Goal: Task Accomplishment & Management: Complete application form

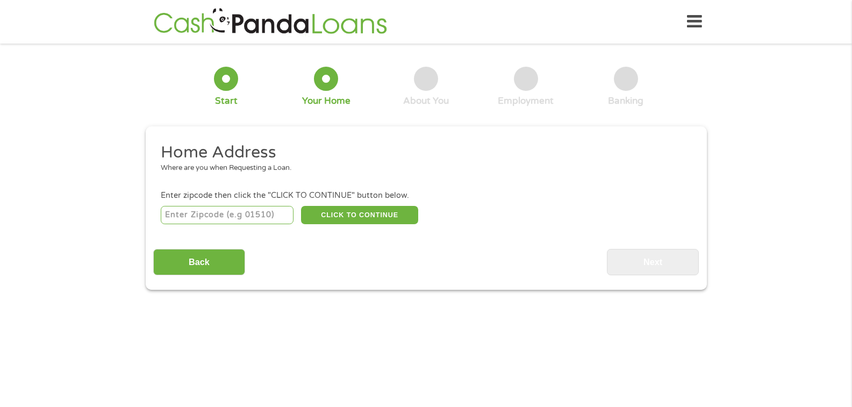
click at [264, 216] on input "number" at bounding box center [227, 215] width 133 height 18
type input "15317"
click at [327, 217] on button "CLICK TO CONTINUE" at bounding box center [359, 215] width 117 height 18
type input "15317"
type input "[GEOGRAPHIC_DATA]"
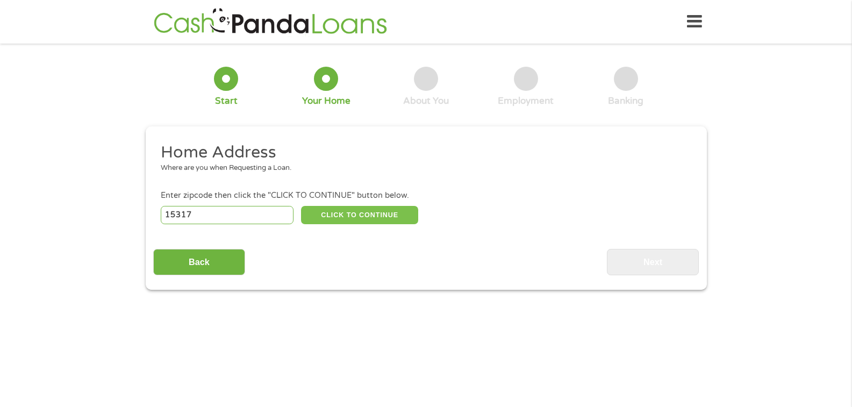
select select "[US_STATE]"
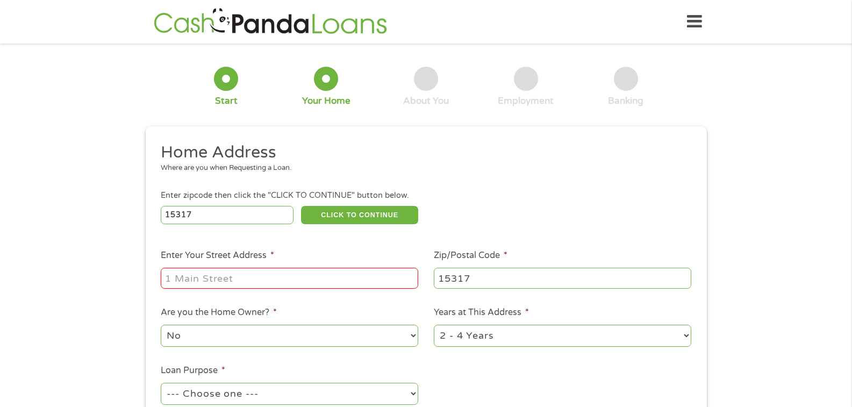
click at [224, 286] on input "Enter Your Street Address *" at bounding box center [289, 278] width 257 height 20
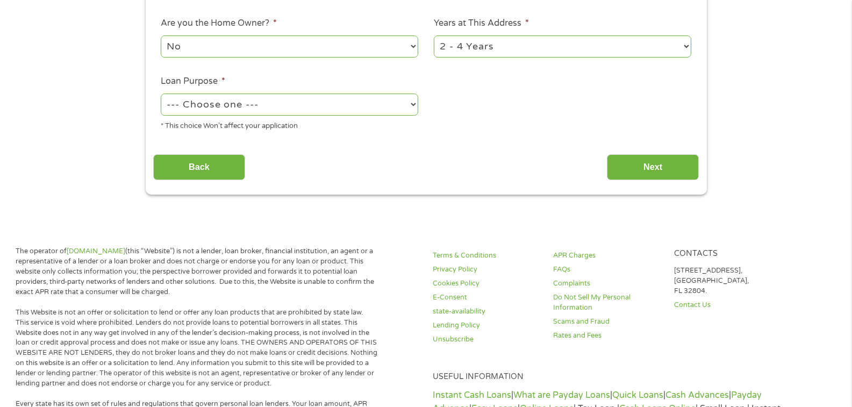
scroll to position [272, 0]
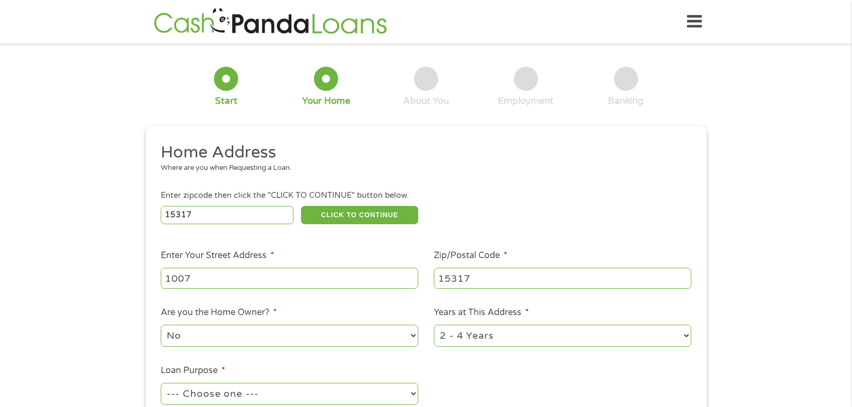
click at [257, 277] on input "1007" at bounding box center [289, 278] width 257 height 20
type input "[STREET_ADDRESS]"
click at [546, 341] on select "1 Year or less 1 - 2 Years 2 - 4 Years Over 4 Years" at bounding box center [562, 336] width 257 height 22
select select "60months"
click at [434, 325] on select "1 Year or less 1 - 2 Years 2 - 4 Years Over 4 Years" at bounding box center [562, 336] width 257 height 22
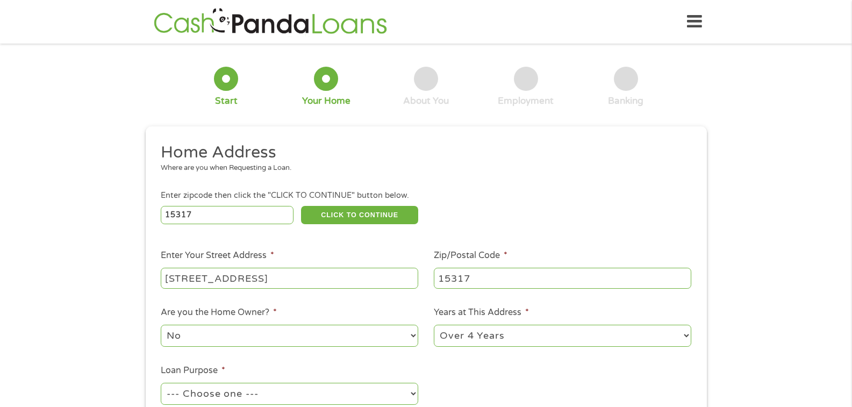
scroll to position [356, 0]
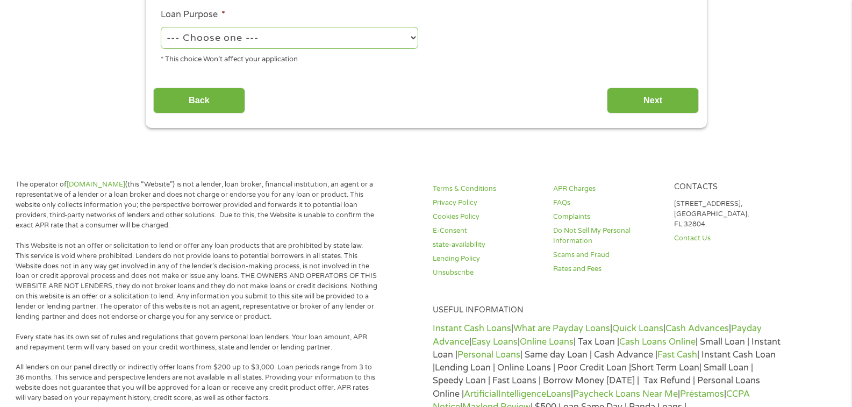
click at [357, 41] on select "--- Choose one --- Pay Bills Debt Consolidation Home Improvement Major Purchase…" at bounding box center [289, 38] width 257 height 22
select select "shorttermcash"
click at [161, 27] on select "--- Choose one --- Pay Bills Debt Consolidation Home Improvement Major Purchase…" at bounding box center [289, 38] width 257 height 22
click at [647, 101] on input "Next" at bounding box center [653, 101] width 92 height 26
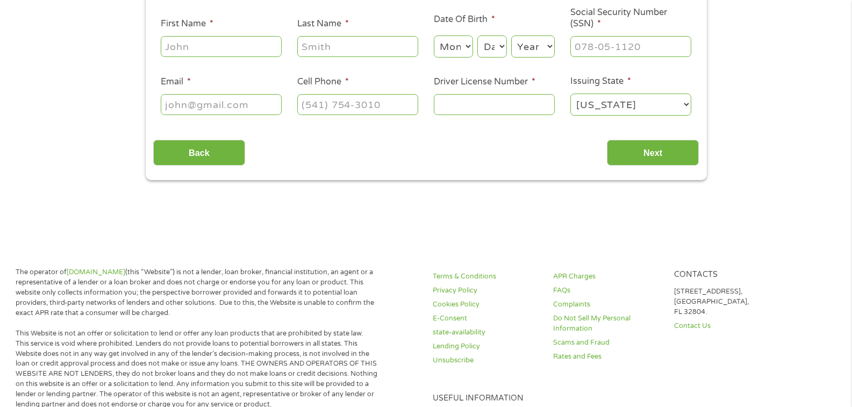
scroll to position [0, 0]
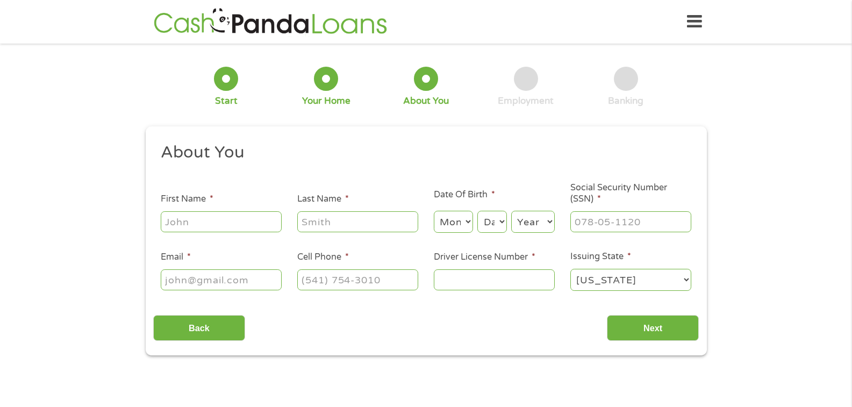
click at [232, 212] on input "First Name *" at bounding box center [221, 221] width 121 height 20
type input "[PERSON_NAME]"
type input "Petritis"
click at [469, 222] on select "Month 1 2 3 4 5 6 7 8 9 10 11 12" at bounding box center [453, 222] width 39 height 22
select select "6"
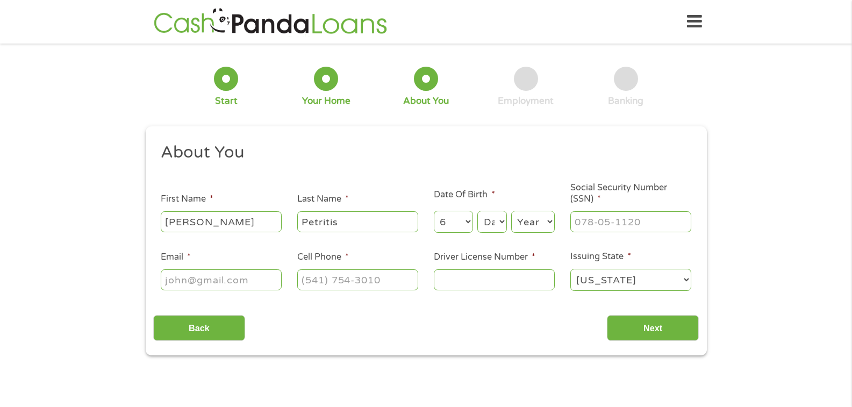
click at [434, 211] on select "Month 1 2 3 4 5 6 7 8 9 10 11 12" at bounding box center [453, 222] width 39 height 22
click at [500, 220] on select "Day 1 2 3 4 5 6 7 8 9 10 11 12 13 14 15 16 17 18 19 20 21 22 23 24 25 26 27 28 …" at bounding box center [491, 222] width 29 height 22
select select "30"
click at [477, 211] on select "Day 1 2 3 4 5 6 7 8 9 10 11 12 13 14 15 16 17 18 19 20 21 22 23 24 25 26 27 28 …" at bounding box center [491, 222] width 29 height 22
click at [547, 222] on select "Year [DATE] 2006 2005 2004 2003 2002 2001 2000 1999 1998 1997 1996 1995 1994 19…" at bounding box center [533, 222] width 44 height 22
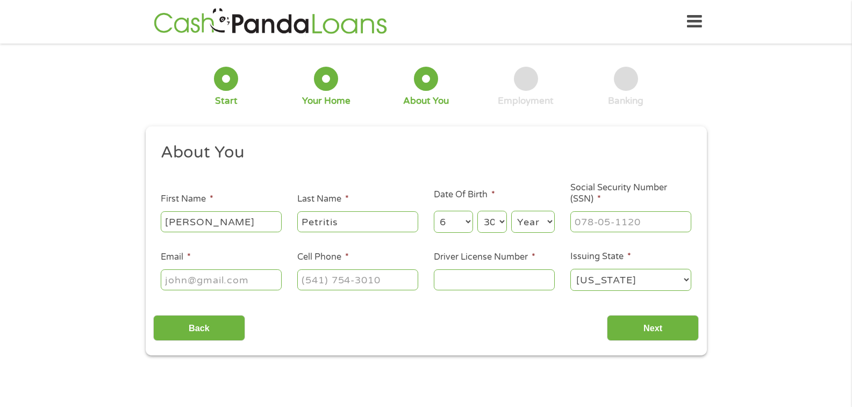
select select "1956"
click at [511, 211] on select "Year [DATE] 2006 2005 2004 2003 2002 2001 2000 1999 1998 1997 1996 1995 1994 19…" at bounding box center [533, 222] width 44 height 22
click at [593, 217] on input "___-__-____" at bounding box center [630, 221] width 121 height 20
type input "208-50-2035"
click at [208, 282] on input "Email *" at bounding box center [221, 279] width 121 height 20
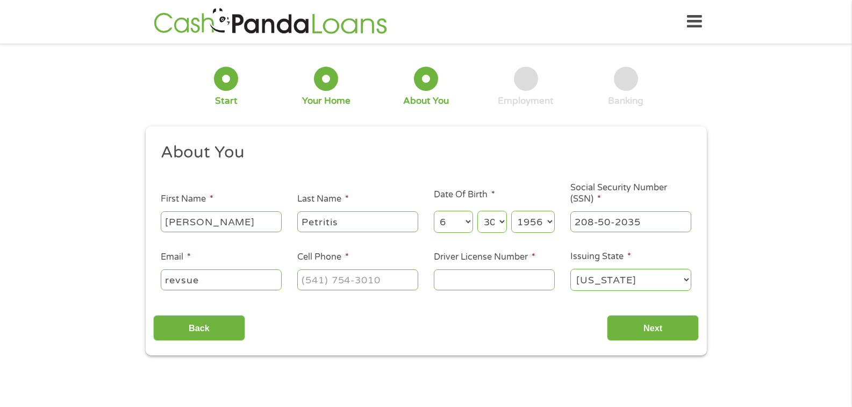
click at [208, 282] on input "revsue" at bounding box center [221, 279] width 121 height 20
type input "[EMAIL_ADDRESS][DOMAIN_NAME]"
type input "[PHONE_NUMBER]"
click at [476, 285] on input "Driver License Number *" at bounding box center [494, 279] width 121 height 20
type input "17783508"
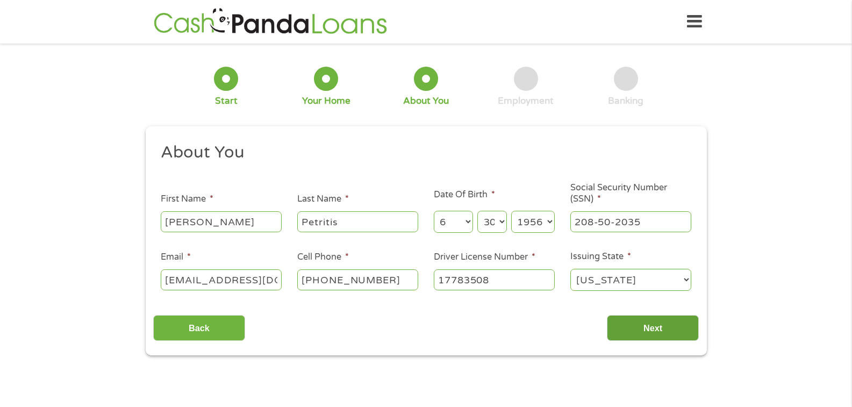
click at [644, 331] on input "Next" at bounding box center [653, 328] width 92 height 26
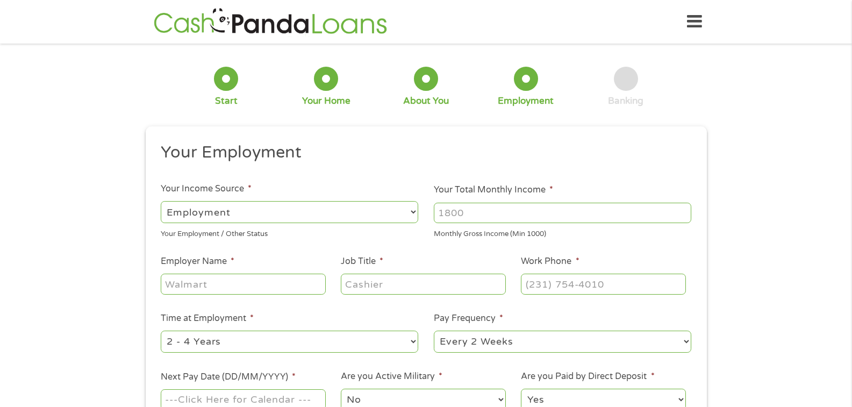
drag, startPoint x: 644, startPoint y: 331, endPoint x: 501, endPoint y: 213, distance: 184.8
click at [501, 213] on ul "Your Employment Your Income Source * --- Choose one --- Employment [DEMOGRAPHIC…" at bounding box center [425, 281] width 545 height 278
click at [501, 213] on input "Your Total Monthly Income *" at bounding box center [562, 213] width 257 height 20
type input "5525"
click at [206, 289] on input "Employer Name *" at bounding box center [243, 284] width 164 height 20
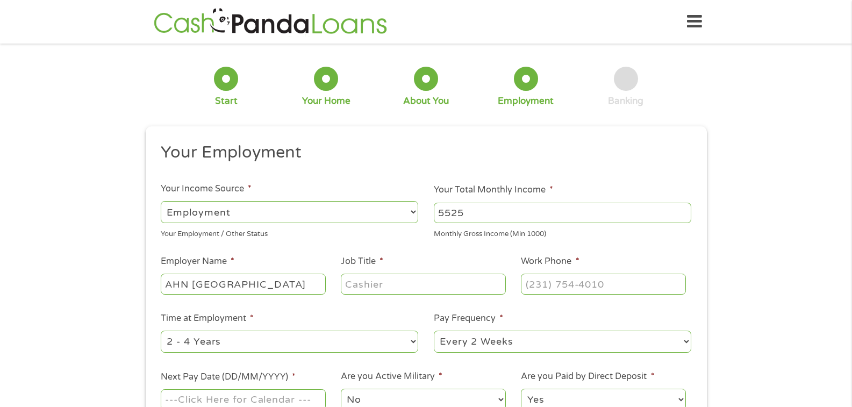
type input "AHN [GEOGRAPHIC_DATA]"
type input "[DEMOGRAPHIC_DATA]"
type input "[PHONE_NUMBER]"
click at [413, 343] on select "--- Choose one --- 1 Year or less 1 - 2 Years 2 - 4 Years Over 4 Years" at bounding box center [289, 342] width 257 height 22
select select "12months"
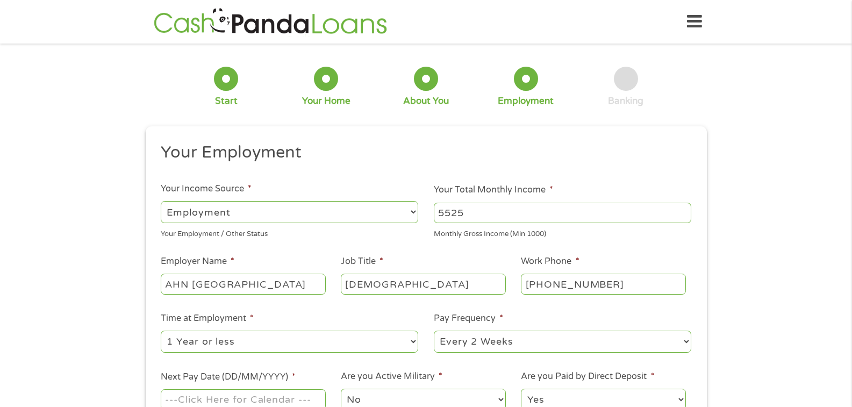
click at [161, 331] on select "--- Choose one --- 1 Year or less 1 - 2 Years 2 - 4 Years Over 4 Years" at bounding box center [289, 342] width 257 height 22
drag, startPoint x: 500, startPoint y: 343, endPoint x: 543, endPoint y: 348, distance: 42.7
click at [500, 343] on select "--- Choose one --- Every 2 Weeks Every Week Monthly Semi-Monthly" at bounding box center [562, 342] width 257 height 22
click at [762, 211] on div "1 Start 2 Your Home 3 About You 4 Employment 5 Banking 6 This field is hidden w…" at bounding box center [426, 263] width 852 height 424
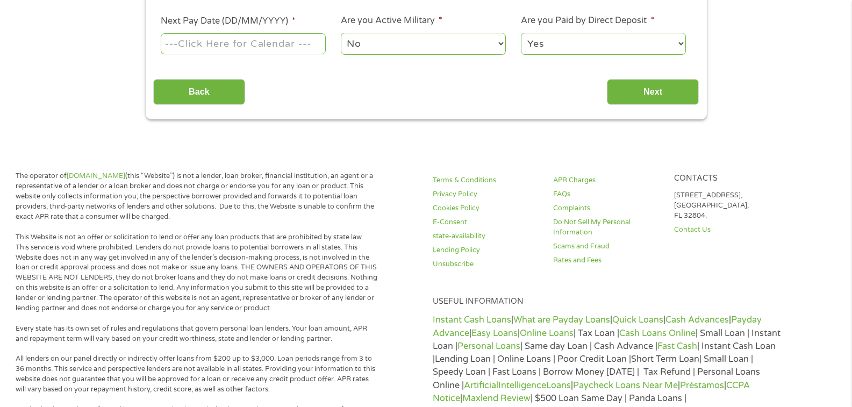
scroll to position [0, 0]
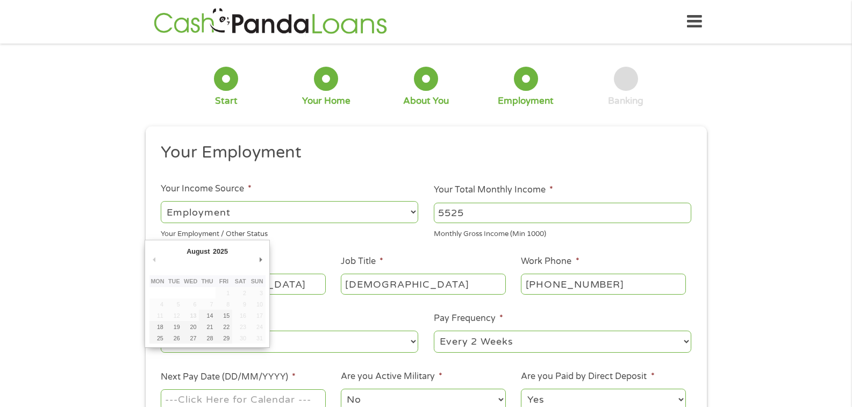
click at [198, 401] on input "Next Pay Date (DD/MM/YYYY) *" at bounding box center [243, 399] width 164 height 20
type input "[DATE]"
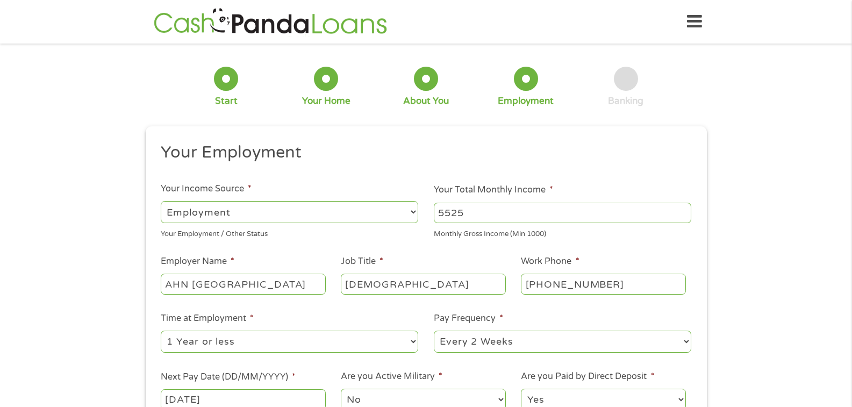
scroll to position [356, 0]
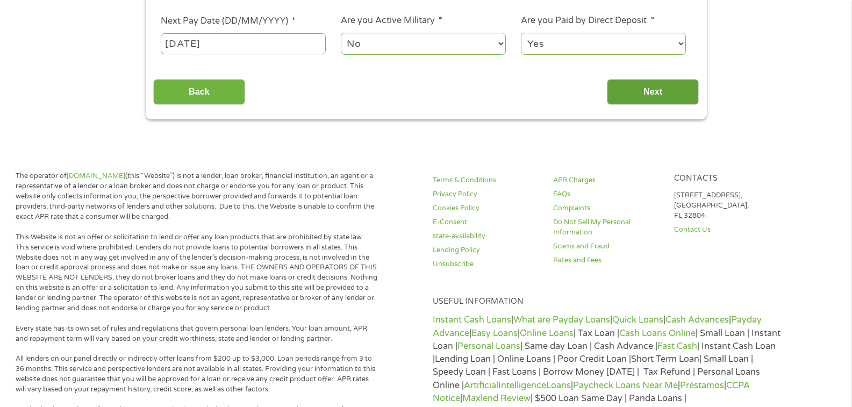
click at [635, 87] on input "Next" at bounding box center [653, 92] width 92 height 26
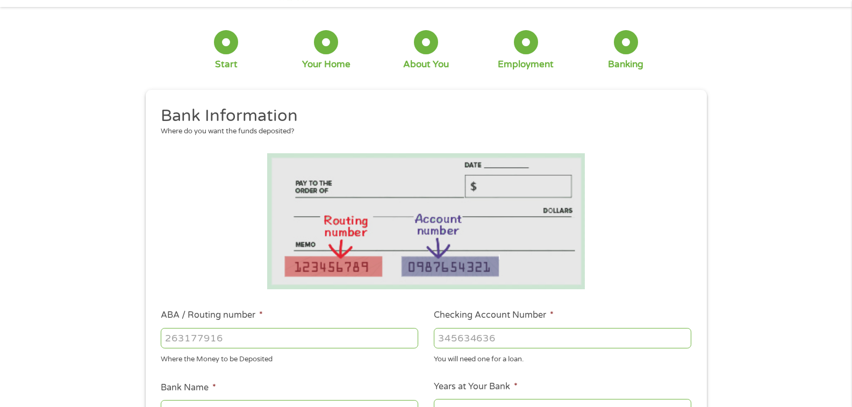
scroll to position [0, 0]
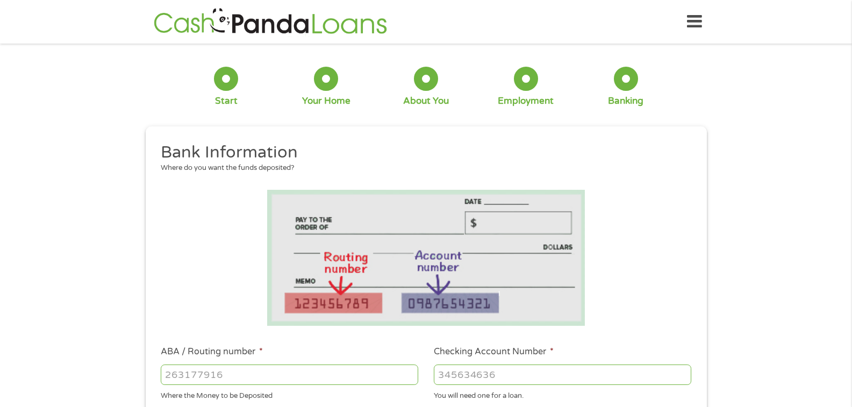
click at [185, 371] on input "ABA / Routing number *" at bounding box center [289, 374] width 257 height 20
type input "043000096"
type input "PNC BANK NATIONAL ASSOCIATION"
type input "043000096"
click at [455, 375] on input "Checking Account Number *" at bounding box center [562, 374] width 257 height 20
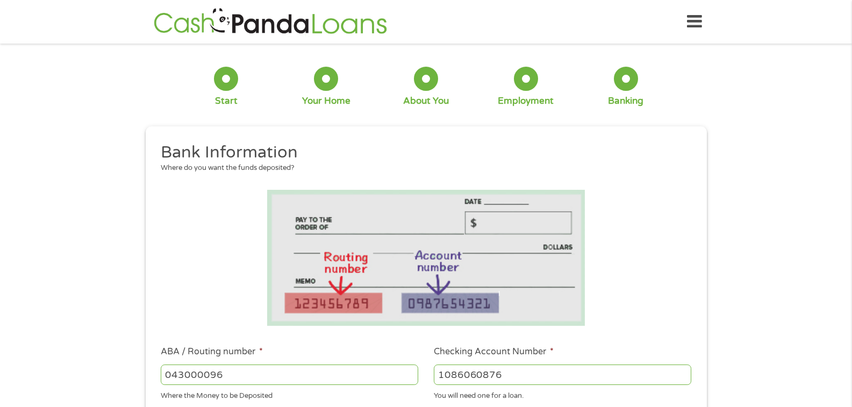
scroll to position [356, 0]
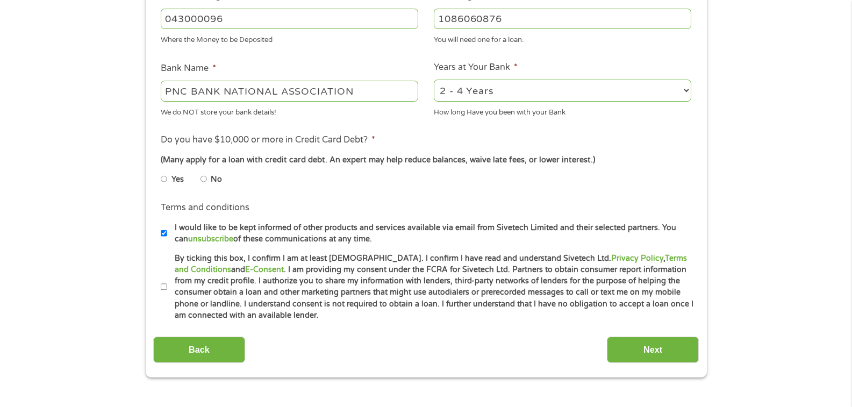
type input "1086060876"
click at [593, 99] on select "2 - 4 Years 6 - 12 Months 1 - 2 Years Over 4 Years" at bounding box center [562, 91] width 257 height 22
select select "12months"
click at [434, 80] on select "2 - 4 Years 6 - 12 Months 1 - 2 Years Over 4 Years" at bounding box center [562, 91] width 257 height 22
click at [161, 180] on input "Yes" at bounding box center [164, 178] width 6 height 17
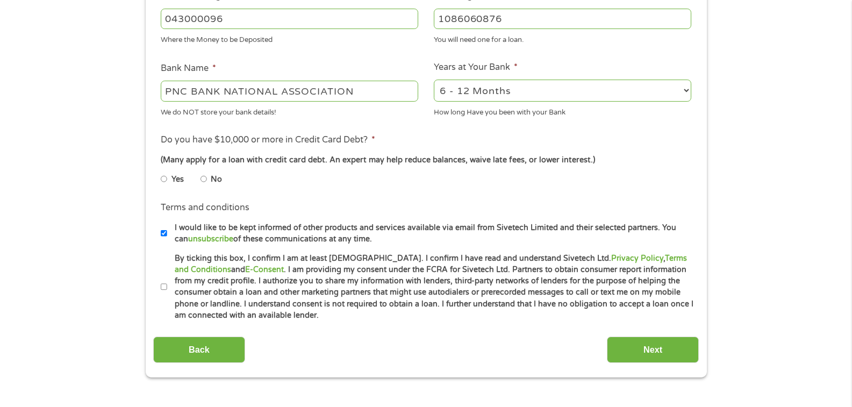
radio input "true"
click at [161, 289] on input "By ticking this box, I confirm I am at least [DEMOGRAPHIC_DATA]. I confirm I ha…" at bounding box center [164, 286] width 6 height 17
checkbox input "true"
click at [642, 356] on input "Next" at bounding box center [653, 349] width 92 height 26
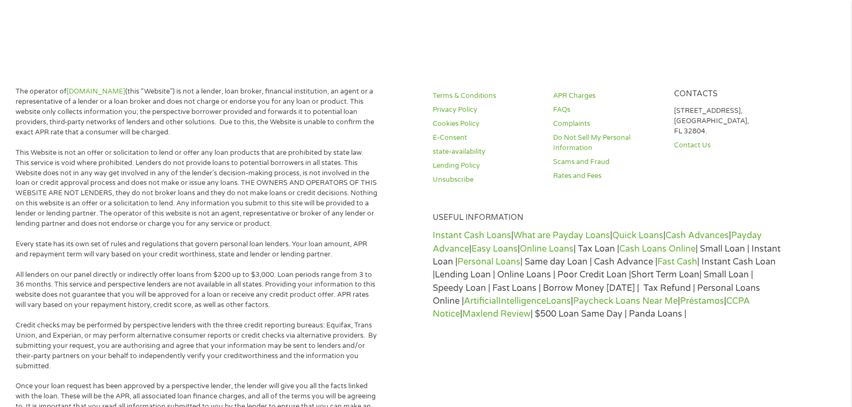
scroll to position [0, 0]
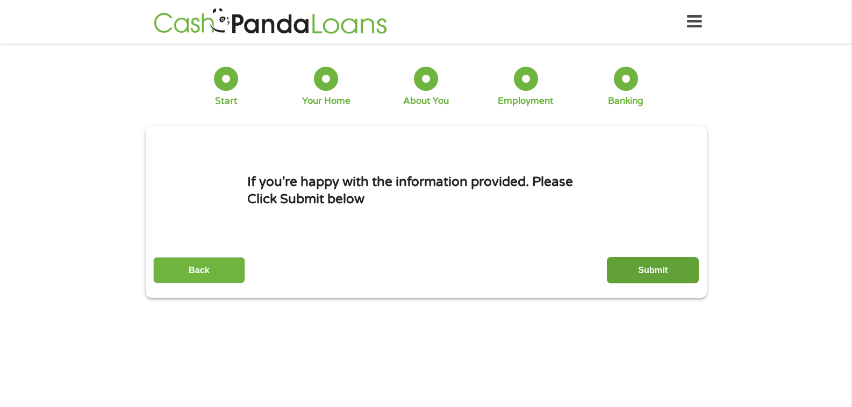
click at [664, 271] on input "Submit" at bounding box center [653, 270] width 92 height 26
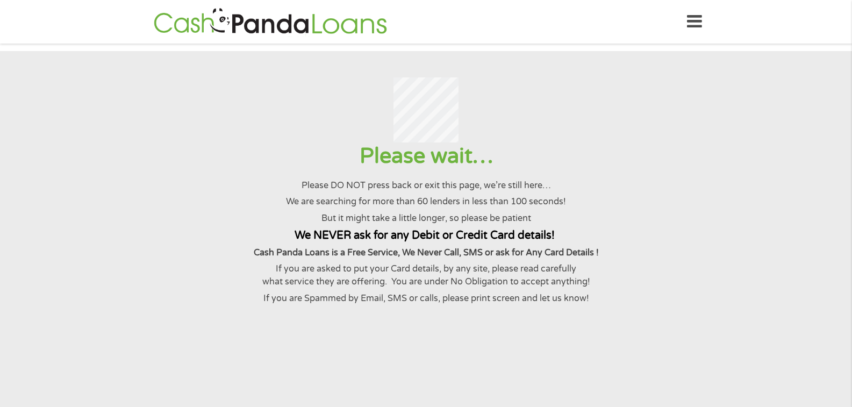
click at [648, 272] on p "If you are asked to put your Card details, by any site, please read carefully w…" at bounding box center [425, 275] width 825 height 26
